Goal: Check status

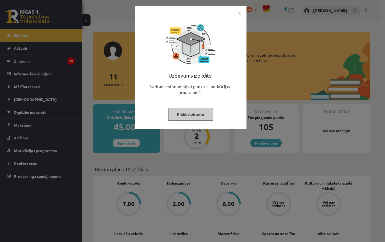
click at [241, 13] on img "Close" at bounding box center [239, 13] width 8 height 8
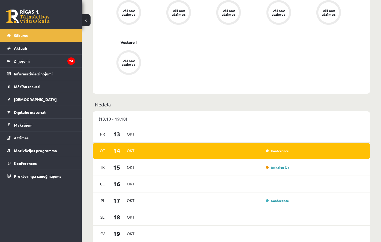
scroll to position [260, 0]
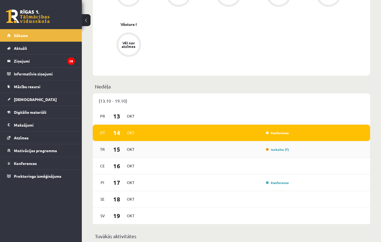
click at [233, 151] on div "Ieskaite (7)" at bounding box center [215, 150] width 150 height 6
click at [53, 102] on link "[DEMOGRAPHIC_DATA]" at bounding box center [41, 99] width 68 height 13
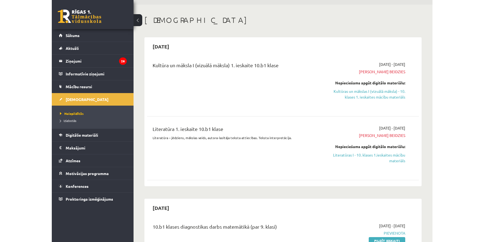
scroll to position [15, 0]
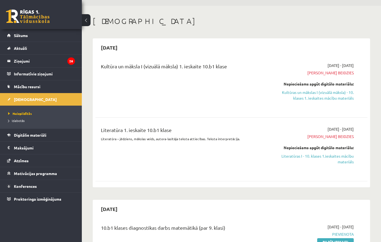
click at [365, 85] on div "Kultūra un māksla I (vizuālā māksla) 1. ieskaite 10.b1 klase [DATE] - [DATE] Te…" at bounding box center [231, 85] width 272 height 57
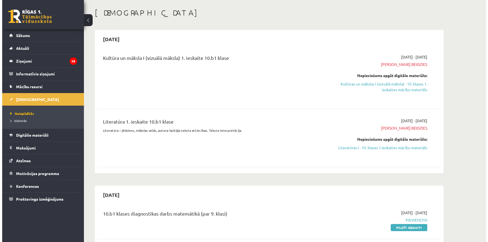
scroll to position [0, 0]
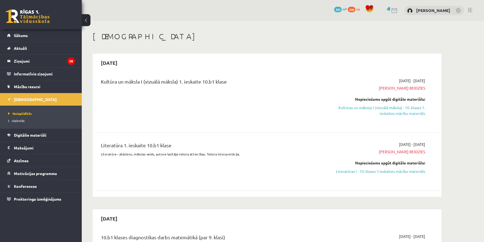
click at [385, 146] on span "[DATE] - [DATE]" at bounding box center [412, 145] width 26 height 6
drag, startPoint x: 415, startPoint y: 146, endPoint x: 407, endPoint y: 147, distance: 7.9
click at [385, 147] on span "[DATE] - [DATE]" at bounding box center [412, 145] width 26 height 6
drag, startPoint x: 424, startPoint y: 86, endPoint x: 373, endPoint y: 89, distance: 51.4
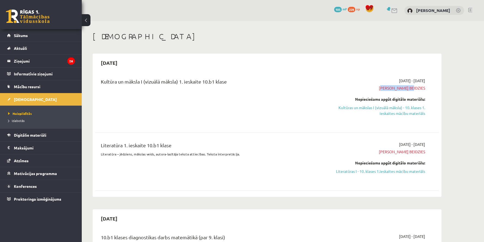
click at [373, 89] on span "[PERSON_NAME] beidzies" at bounding box center [374, 88] width 103 height 6
click at [371, 93] on div "[DATE] - [DATE] Termiņš beidzies Nepieciešams apgūt digitālo materiālu: Kultūra…" at bounding box center [373, 101] width 111 height 46
click at [26, 68] on legend "Informatīvie ziņojumi 0" at bounding box center [44, 74] width 61 height 13
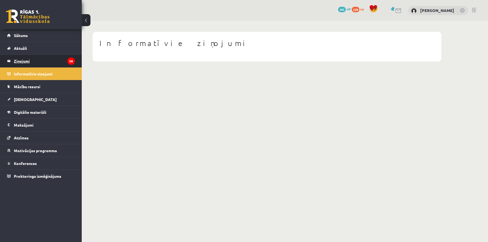
click at [27, 65] on legend "Ziņojumi 26" at bounding box center [44, 61] width 61 height 13
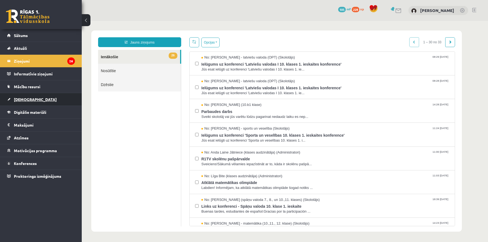
click at [52, 102] on link "[DEMOGRAPHIC_DATA]" at bounding box center [41, 99] width 68 height 13
